Goal: Subscribe to service/newsletter

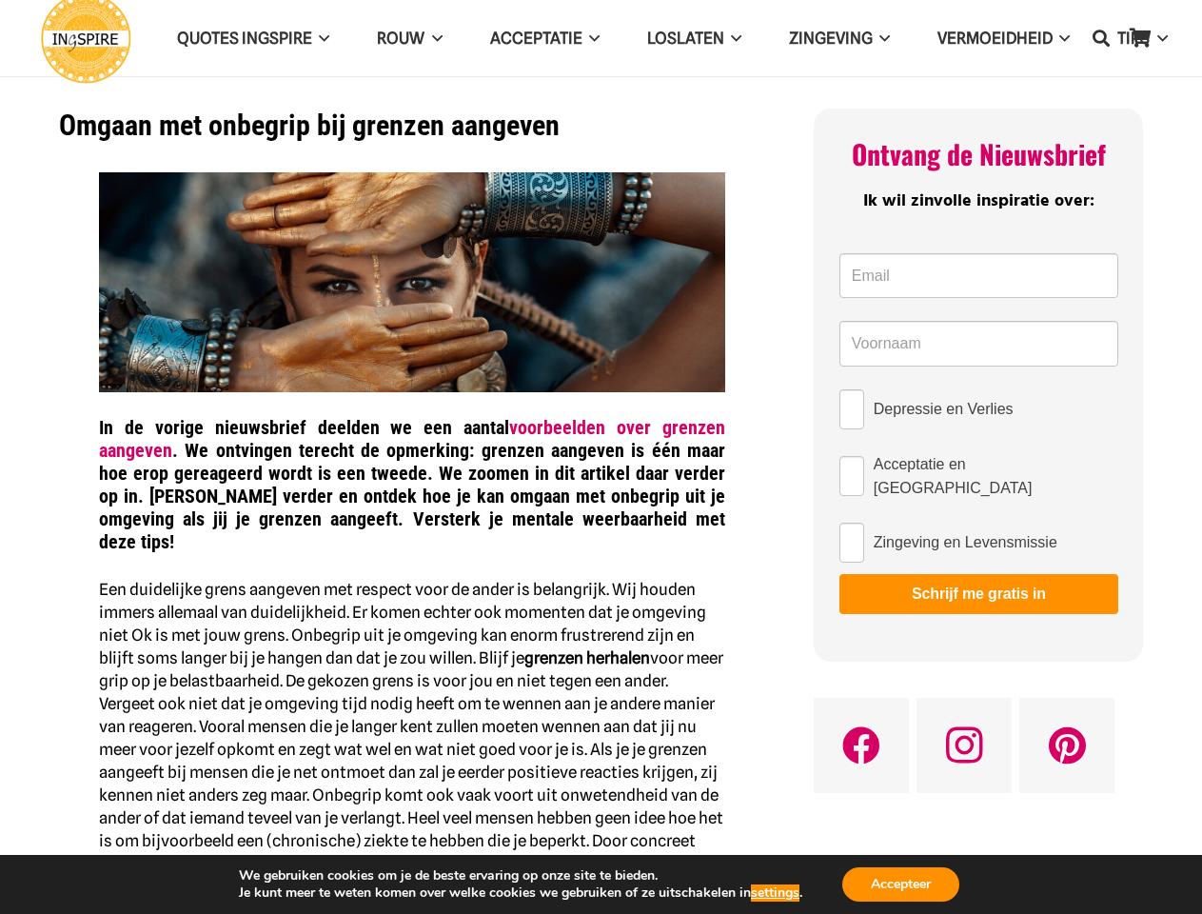
click at [601, 457] on strong "In de vorige nieuwsbrief deelden we een aantal voorbeelden over grenzen aangeve…" at bounding box center [412, 484] width 626 height 137
click at [1101, 38] on icon "Zoeken" at bounding box center [1101, 38] width 17 height 48
click at [852, 409] on input "Depressie en Verlies" at bounding box center [852, 409] width 25 height 40
checkbox input "true"
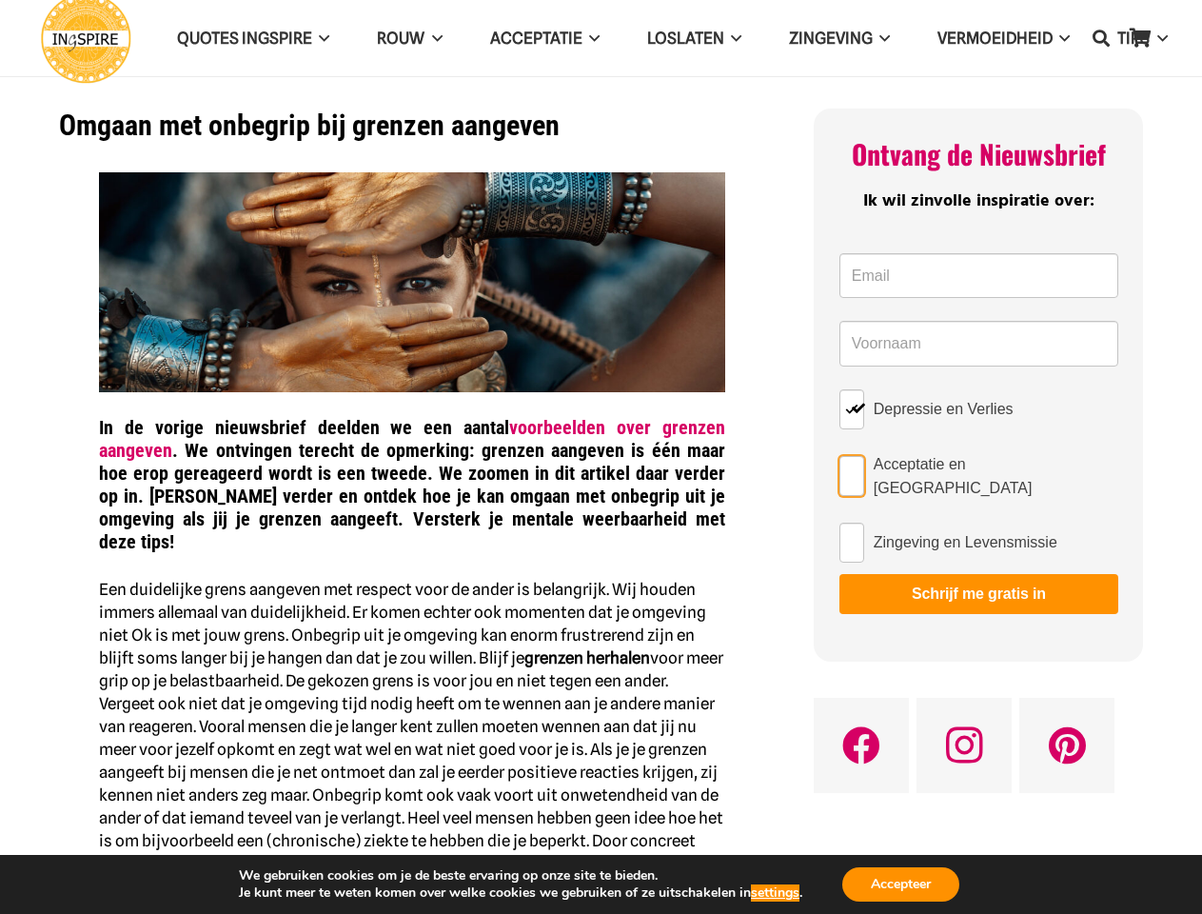
click at [852, 472] on input "Acceptatie en [GEOGRAPHIC_DATA]" at bounding box center [852, 476] width 25 height 40
checkbox input "true"
click at [852, 535] on input "Zingeving en Levensmissie" at bounding box center [852, 543] width 25 height 40
checkbox input "true"
click at [979, 586] on button "Schrijf me gratis in" at bounding box center [979, 594] width 279 height 40
